Goal: Information Seeking & Learning: Find specific page/section

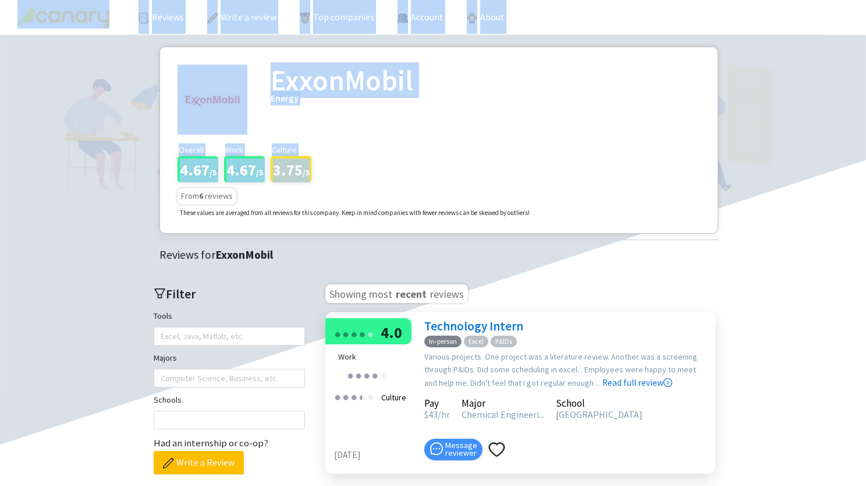
drag, startPoint x: 0, startPoint y: 0, endPoint x: 20, endPoint y: -17, distance: 26.4
click at [20, 0] on html "Reviews Write a review Top companies Account About ExxonMobil Energy Overall 4.…" at bounding box center [433, 243] width 866 height 486
click at [174, 20] on link "Reviews" at bounding box center [161, 17] width 45 height 12
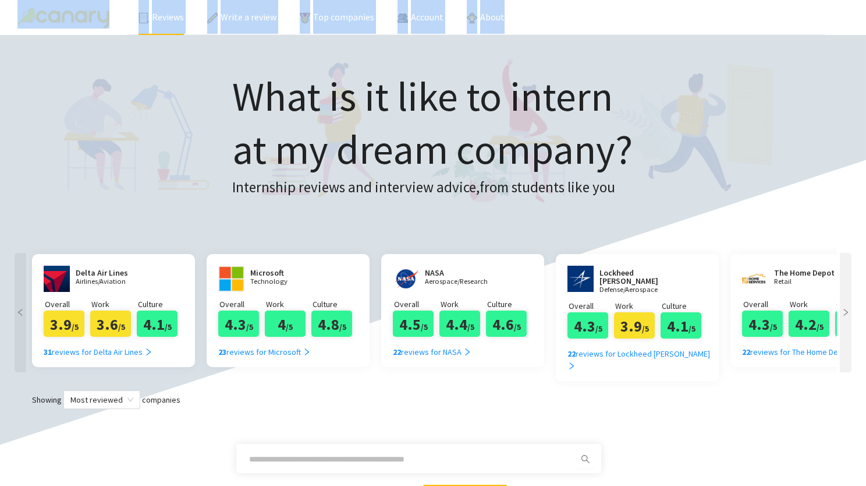
scroll to position [187, 0]
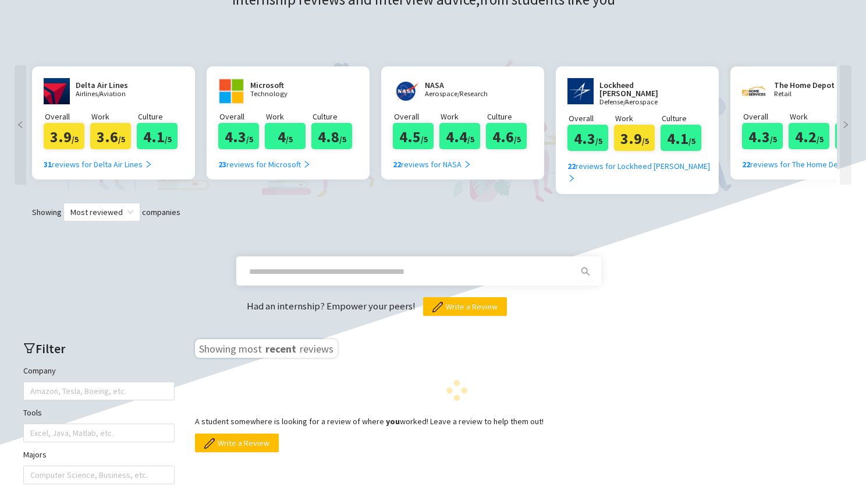
click at [288, 267] on span at bounding box center [418, 270] width 365 height 29
click at [298, 265] on input "text" at bounding box center [404, 271] width 311 height 13
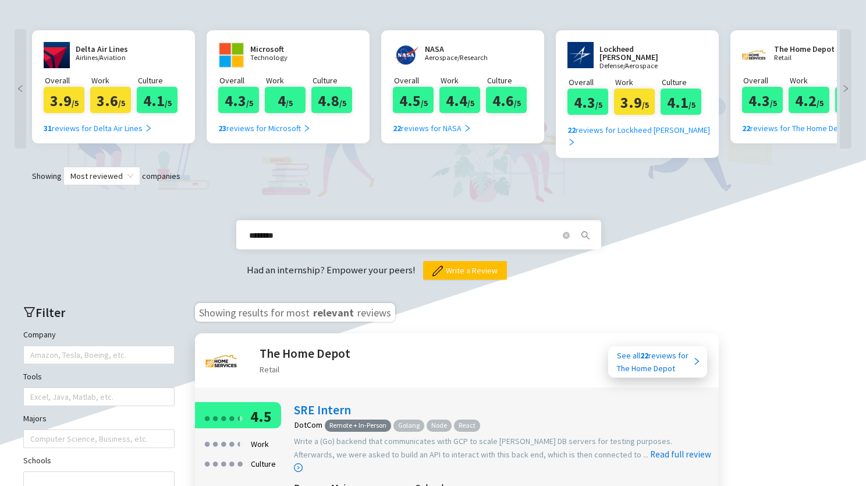
scroll to position [228, 0]
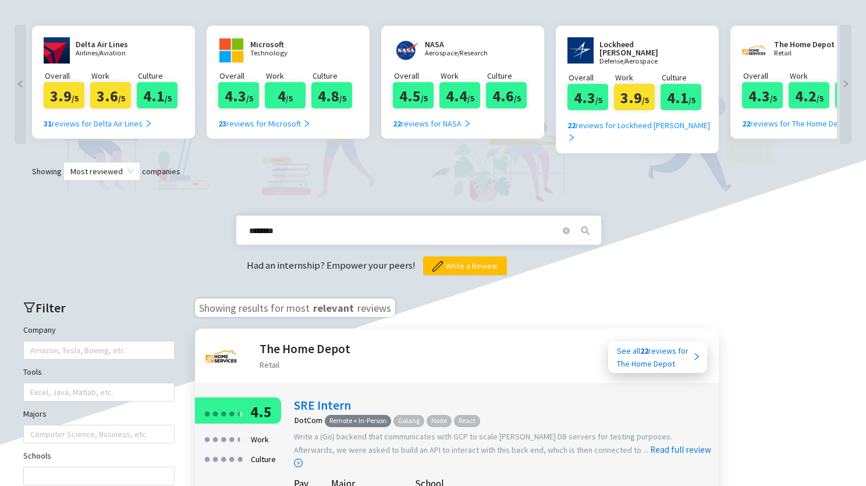
click at [583, 226] on icon "search" at bounding box center [585, 230] width 9 height 9
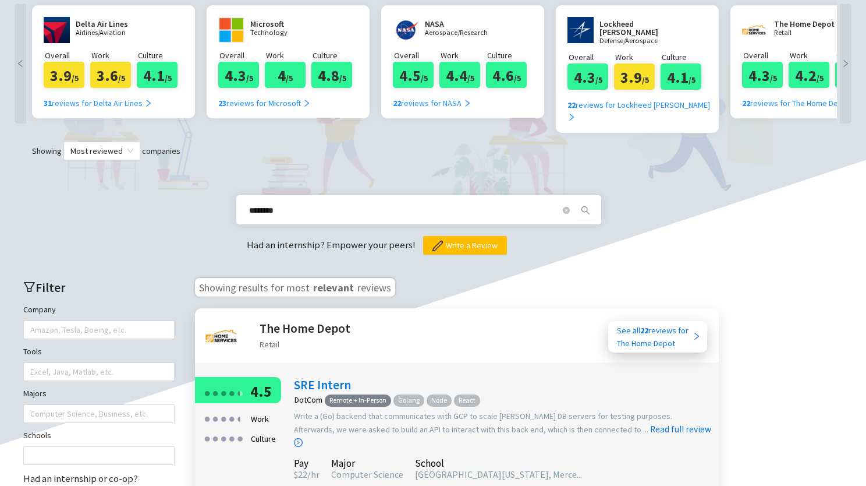
scroll to position [218, 0]
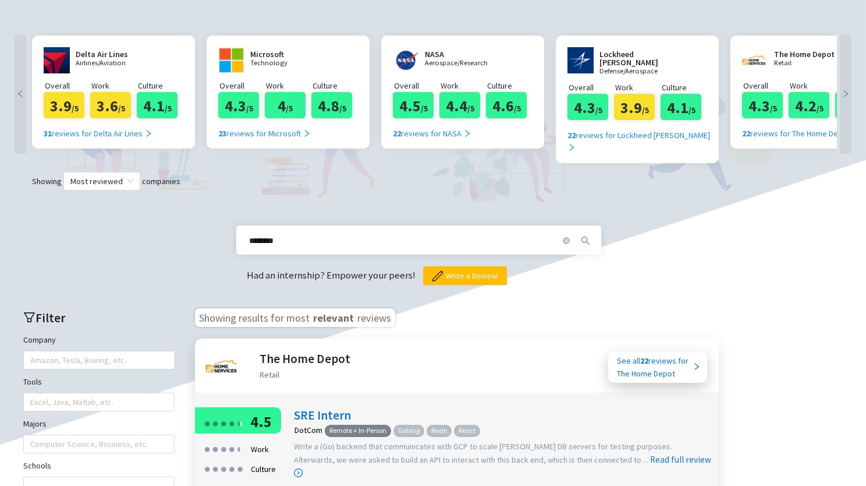
click at [583, 231] on button "button" at bounding box center [585, 240] width 19 height 19
click at [356, 232] on span "********" at bounding box center [409, 240] width 335 height 19
type input "**********"
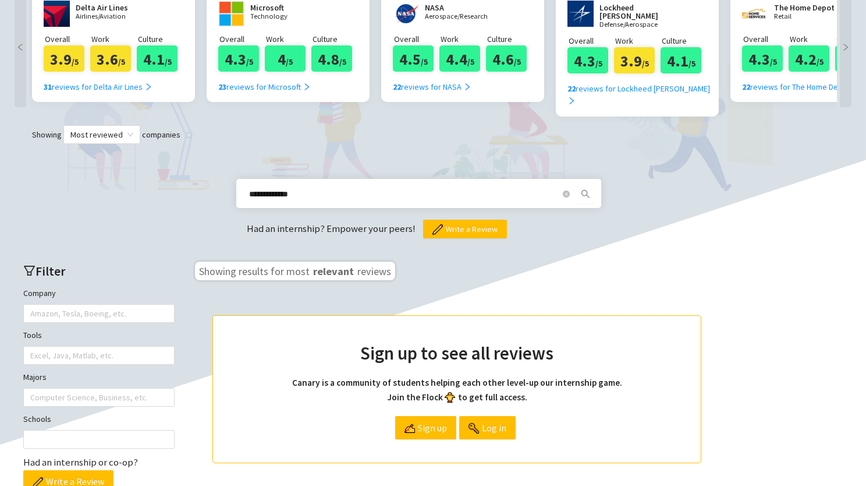
scroll to position [264, 0]
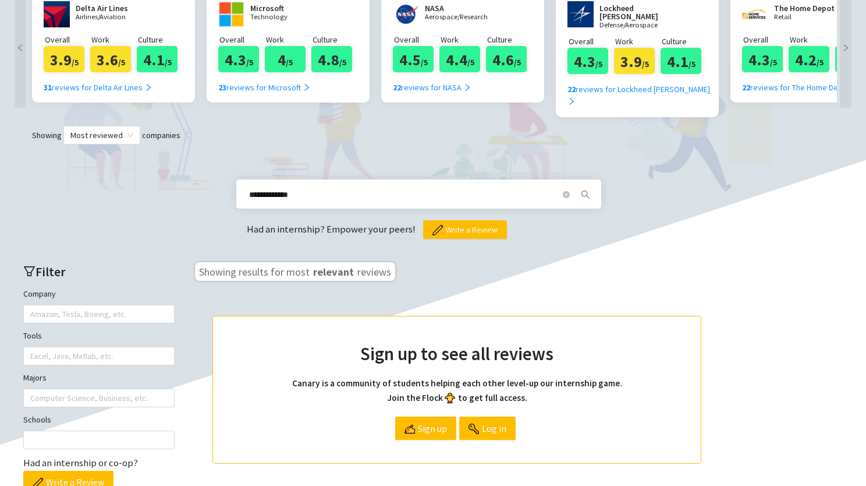
click at [583, 190] on icon "search" at bounding box center [585, 194] width 9 height 9
click at [568, 191] on icon "close-circle" at bounding box center [566, 194] width 7 height 7
type input "*"
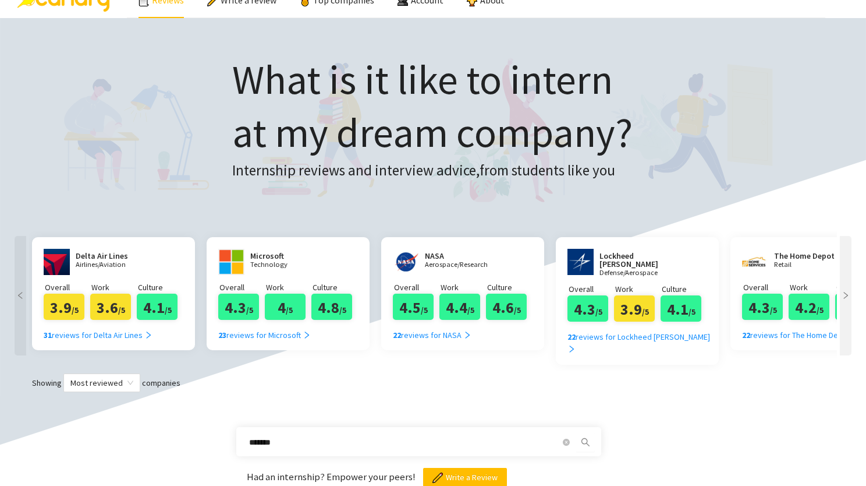
scroll to position [0, 0]
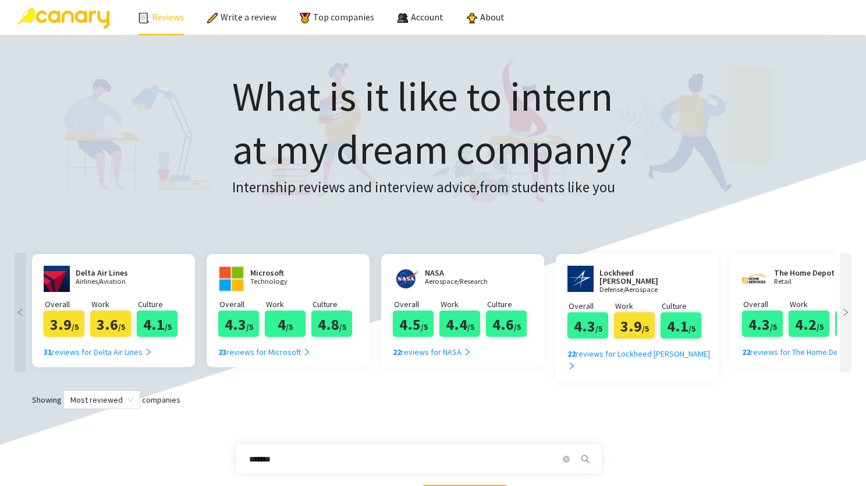
type input "*******"
